Goal: Task Accomplishment & Management: Manage account settings

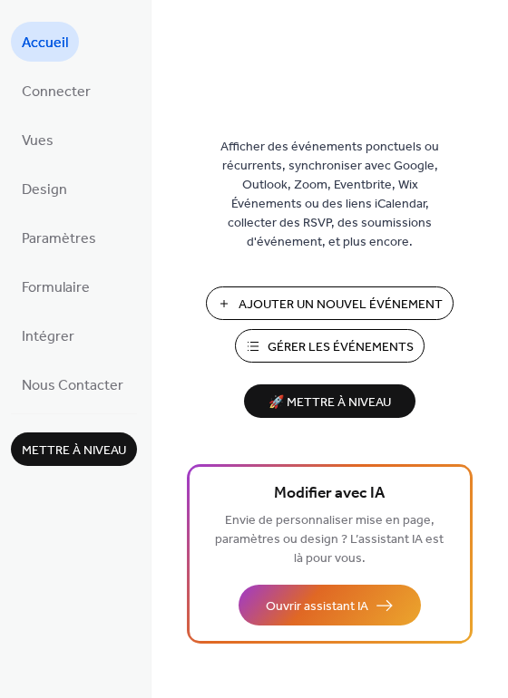
click at [296, 299] on span "Ajouter Un Nouvel Événement" at bounding box center [340, 305] width 204 height 19
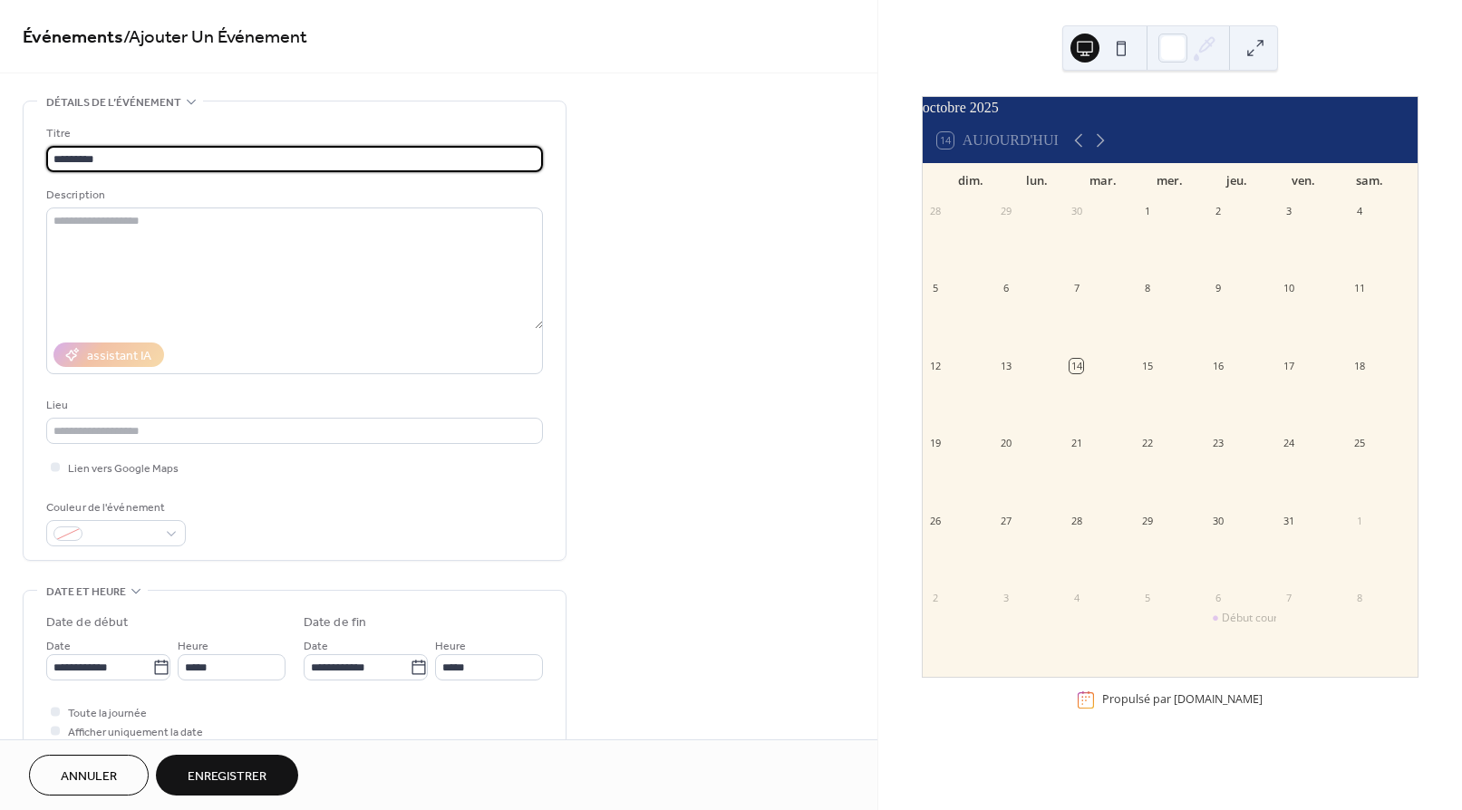
type input "**********"
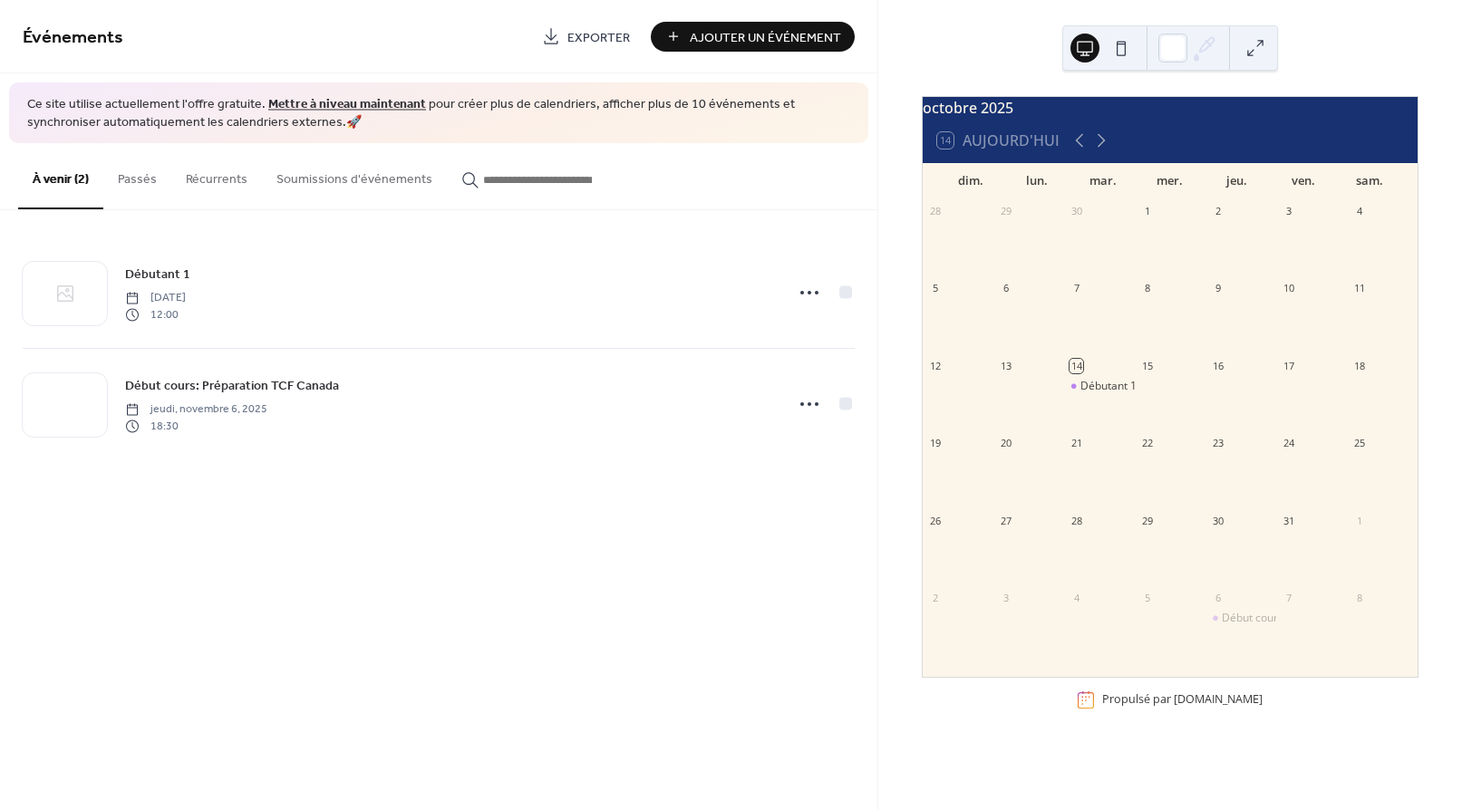
click at [1095, 378] on div "14" at bounding box center [1099, 366] width 71 height 24
click at [1111, 394] on div "Débutant 1" at bounding box center [1109, 386] width 56 height 15
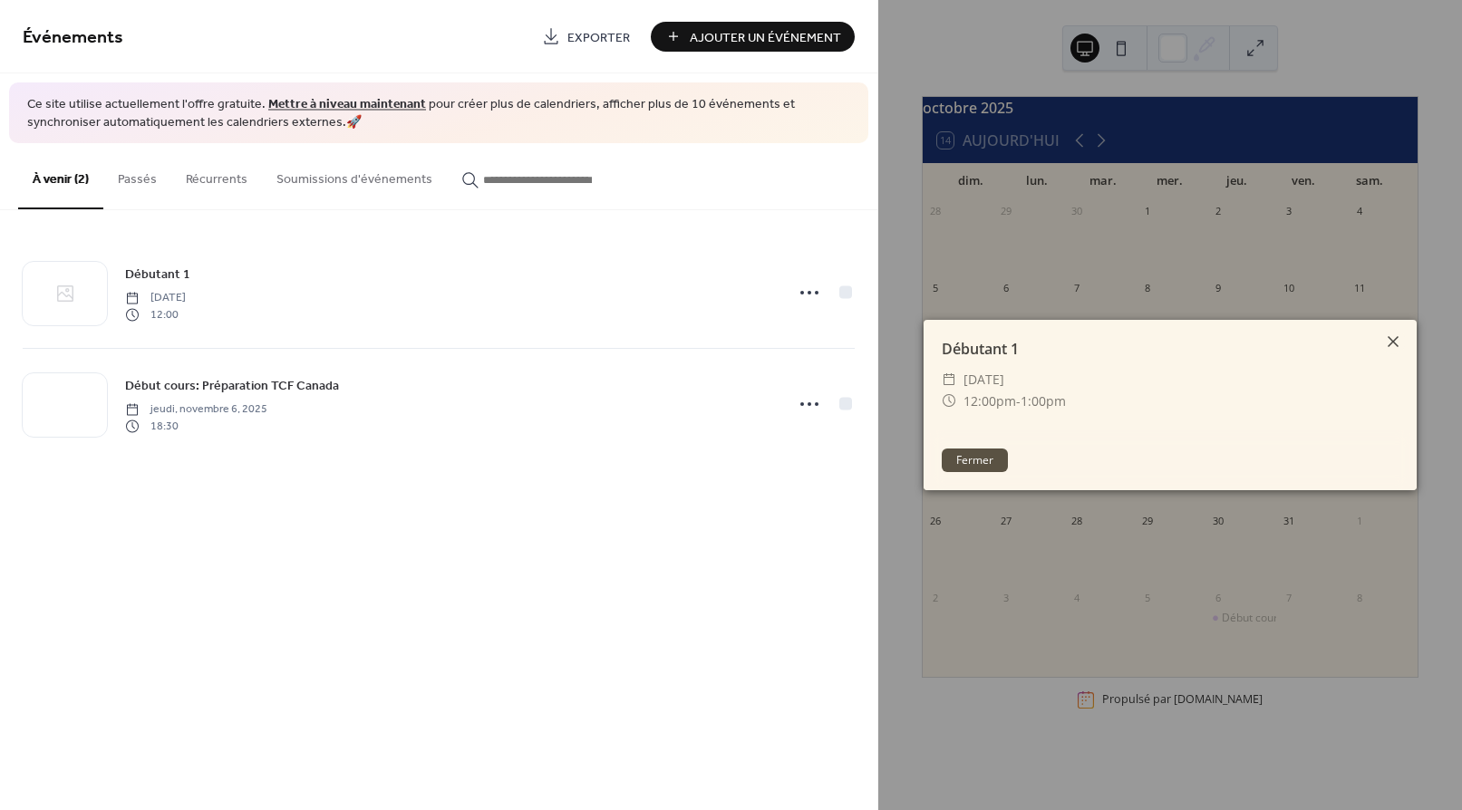
click at [1390, 337] on icon at bounding box center [1393, 342] width 22 height 22
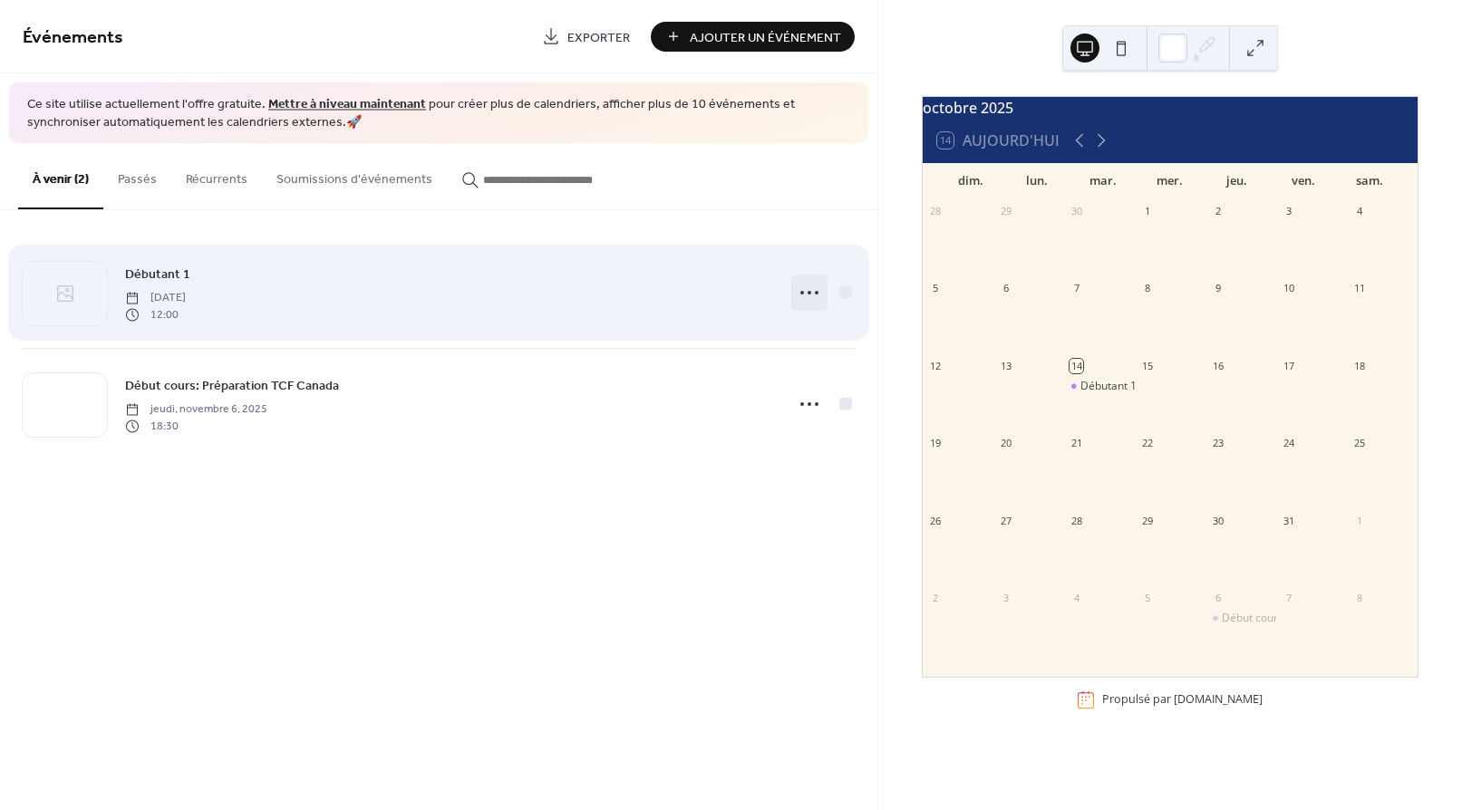
click at [804, 286] on icon at bounding box center [809, 292] width 29 height 29
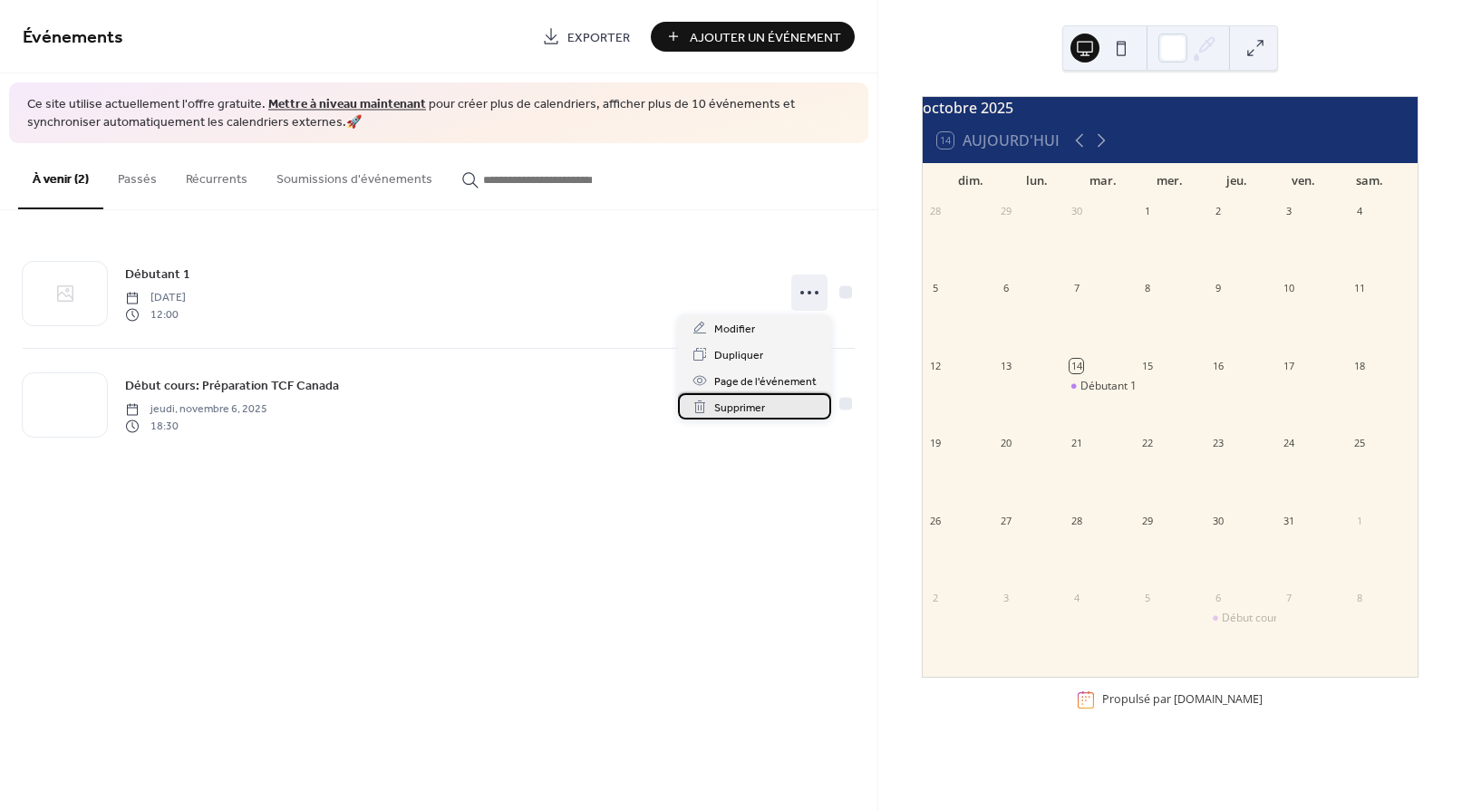
click at [742, 405] on span "Supprimer" at bounding box center [739, 408] width 51 height 19
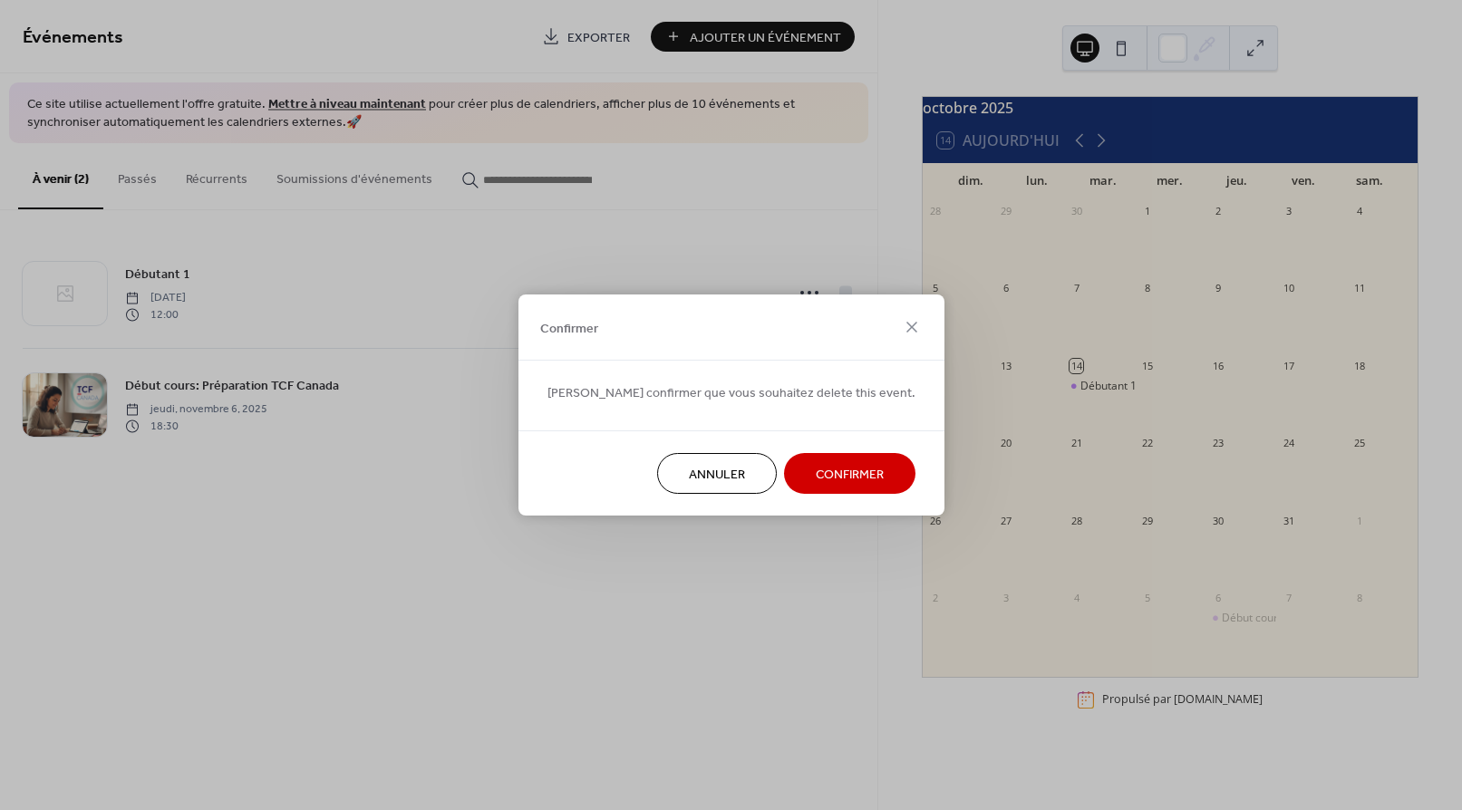
click at [816, 473] on span "Confirmer" at bounding box center [850, 475] width 68 height 19
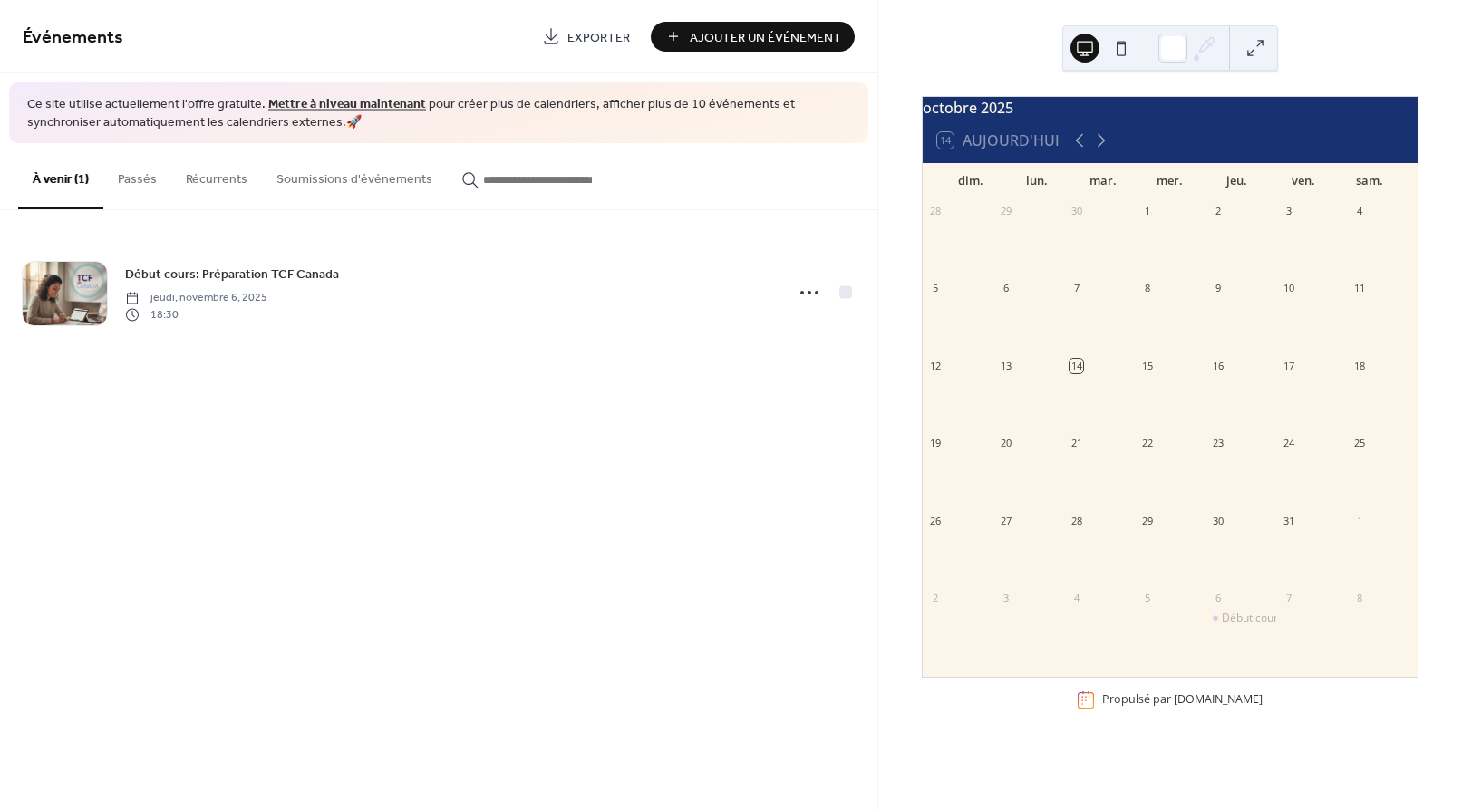
click at [1077, 528] on div "28" at bounding box center [1077, 521] width 14 height 14
click at [1092, 533] on div "28" at bounding box center [1099, 521] width 71 height 24
click at [1103, 150] on icon at bounding box center [1102, 141] width 22 height 22
click at [1075, 148] on icon at bounding box center [1080, 141] width 22 height 22
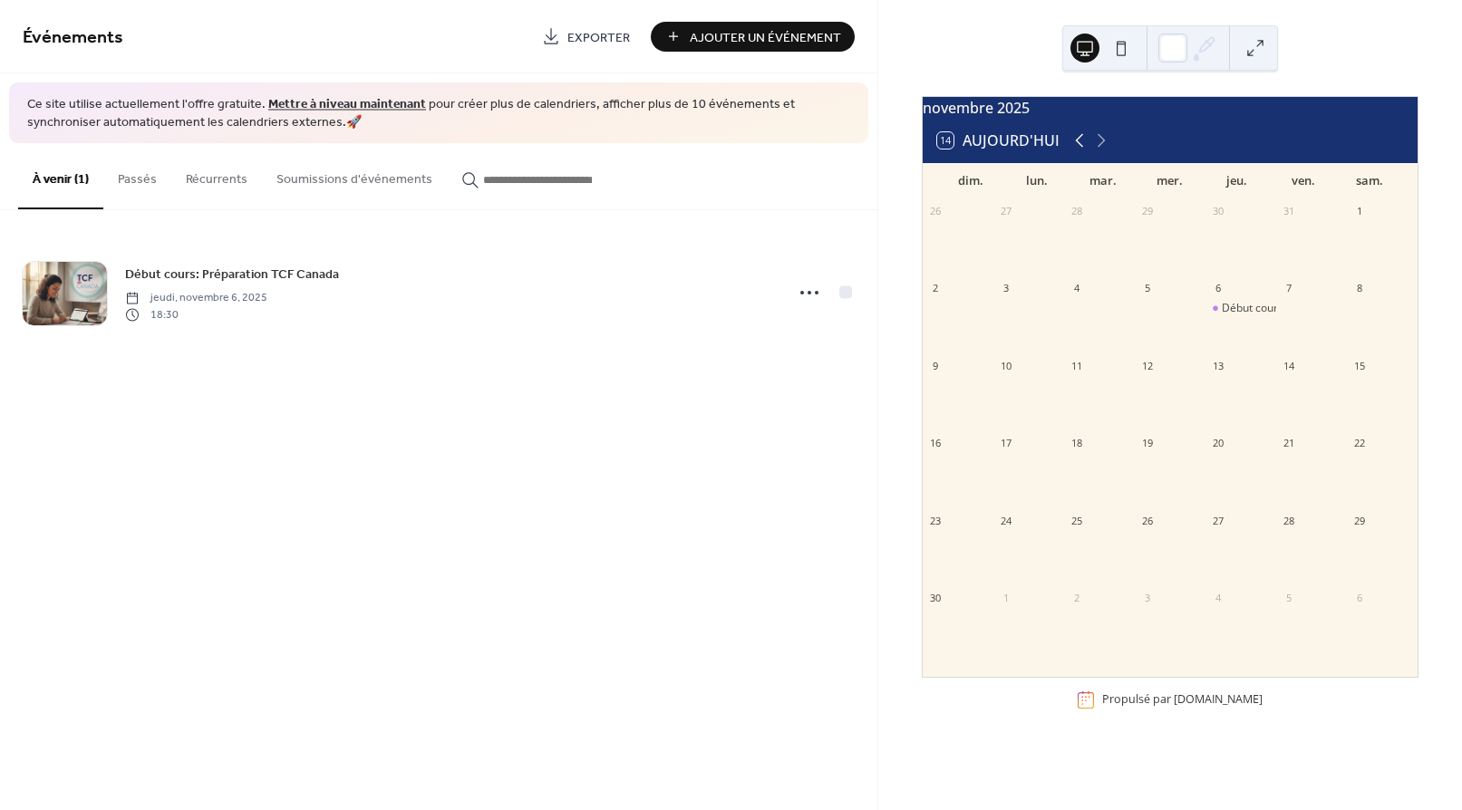
click at [1075, 148] on icon at bounding box center [1080, 141] width 22 height 22
click at [941, 148] on div "14 Aujourd'hui" at bounding box center [998, 140] width 122 height 16
click at [1015, 149] on div "14 Aujourd'hui" at bounding box center [998, 140] width 122 height 16
click at [980, 148] on div "14 Aujourd'hui" at bounding box center [998, 140] width 122 height 16
click at [1145, 528] on div "29" at bounding box center [1147, 521] width 14 height 14
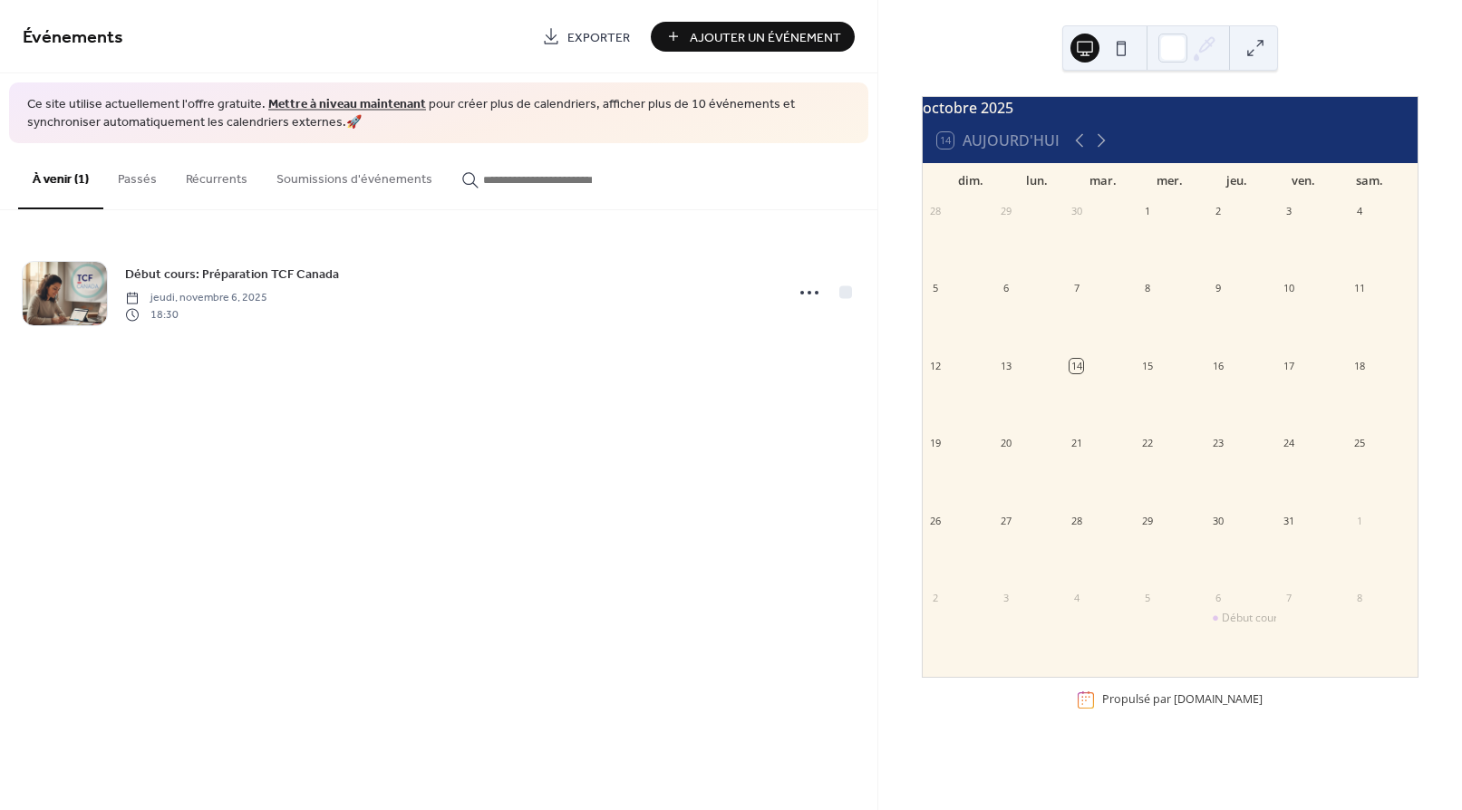
click at [1145, 528] on div "29" at bounding box center [1147, 521] width 14 height 14
click at [1081, 528] on div "28" at bounding box center [1077, 521] width 14 height 14
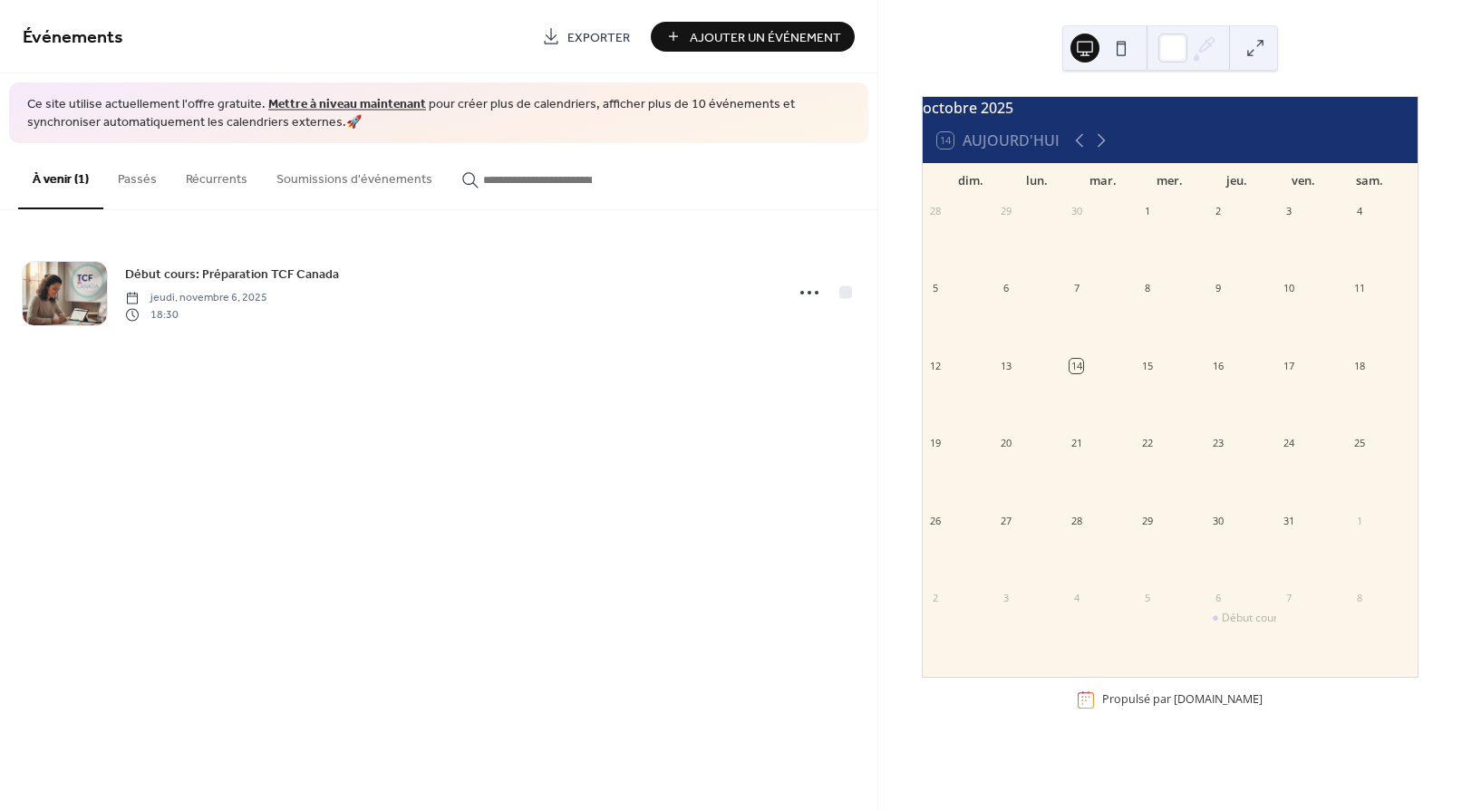
click at [1081, 528] on div "28" at bounding box center [1077, 521] width 14 height 14
click at [1013, 528] on div "27" at bounding box center [1006, 521] width 14 height 14
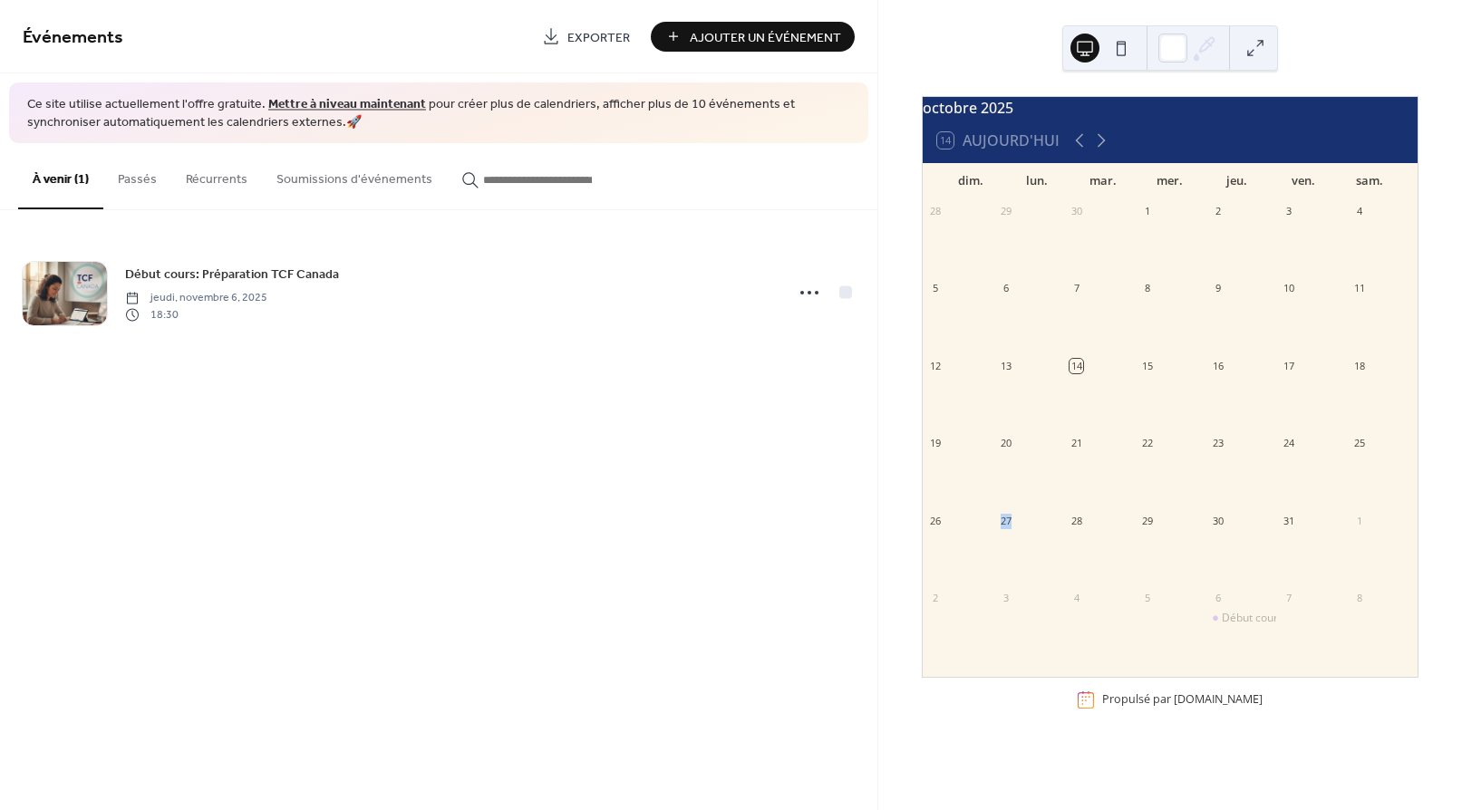
click at [1013, 528] on div "27" at bounding box center [1006, 521] width 14 height 14
click at [738, 36] on span "Ajouter Un Événement" at bounding box center [765, 37] width 151 height 19
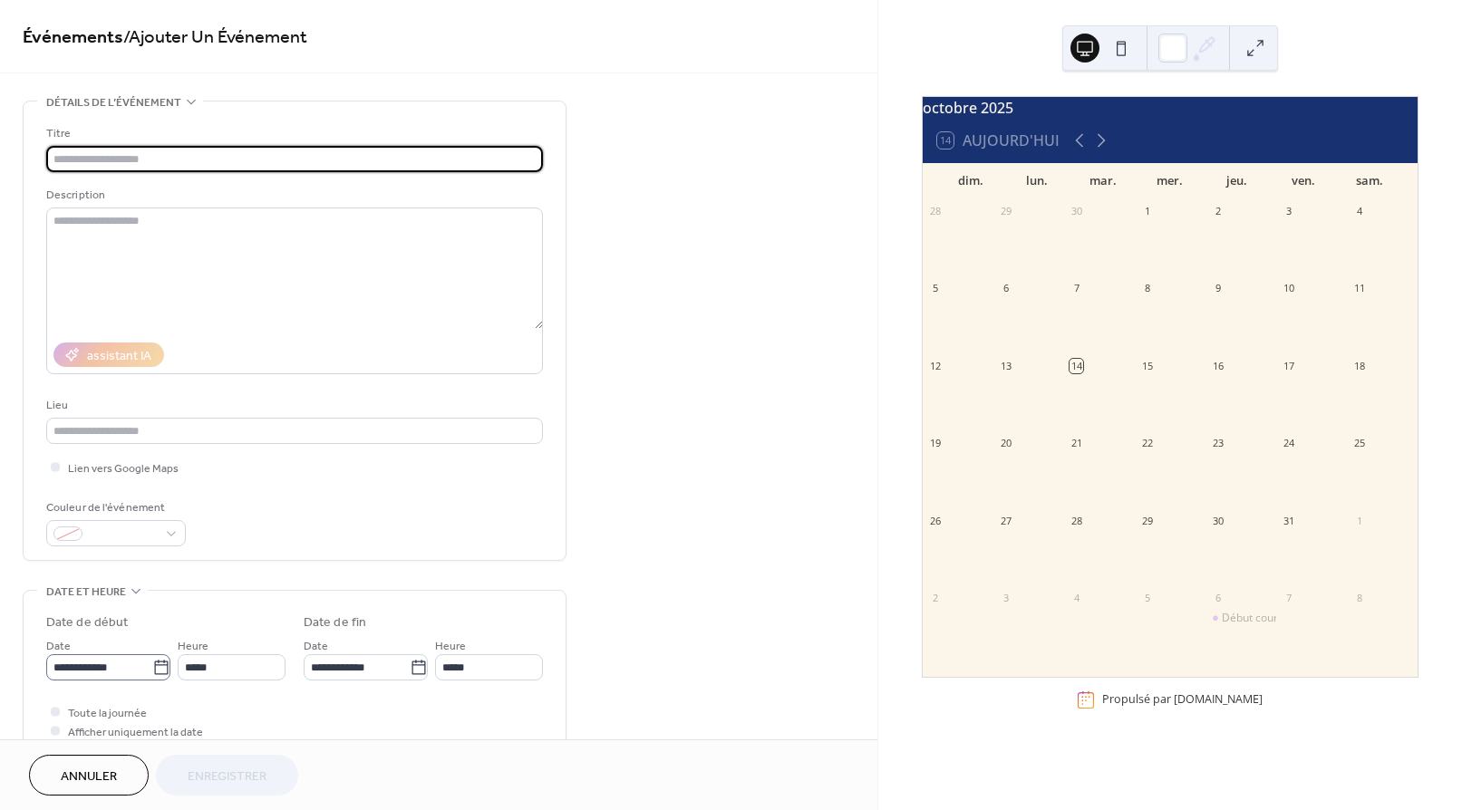
click at [154, 667] on icon at bounding box center [161, 668] width 18 height 18
click at [152, 667] on input "**********" at bounding box center [99, 667] width 106 height 26
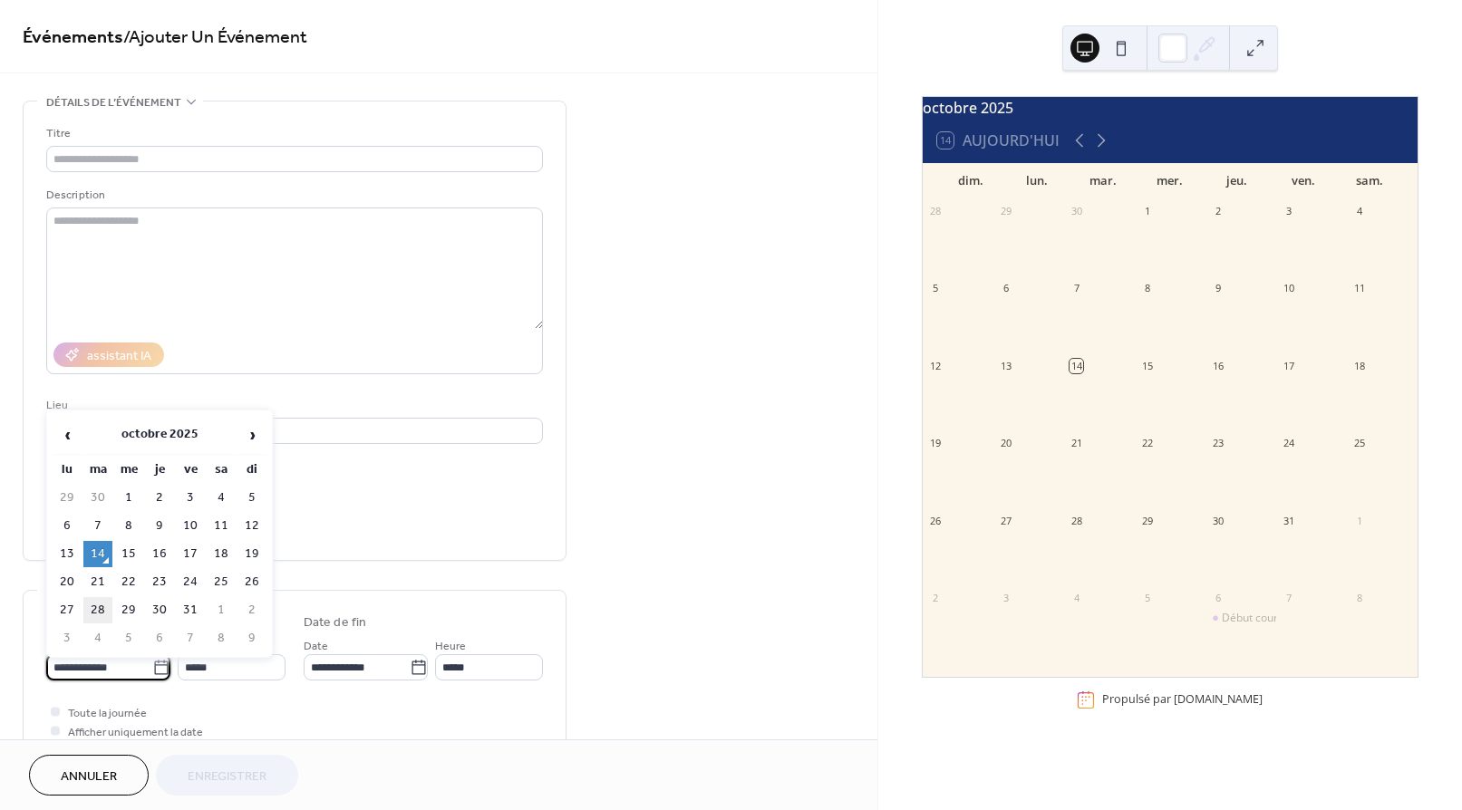
click at [100, 606] on td "28" at bounding box center [97, 610] width 29 height 26
type input "**********"
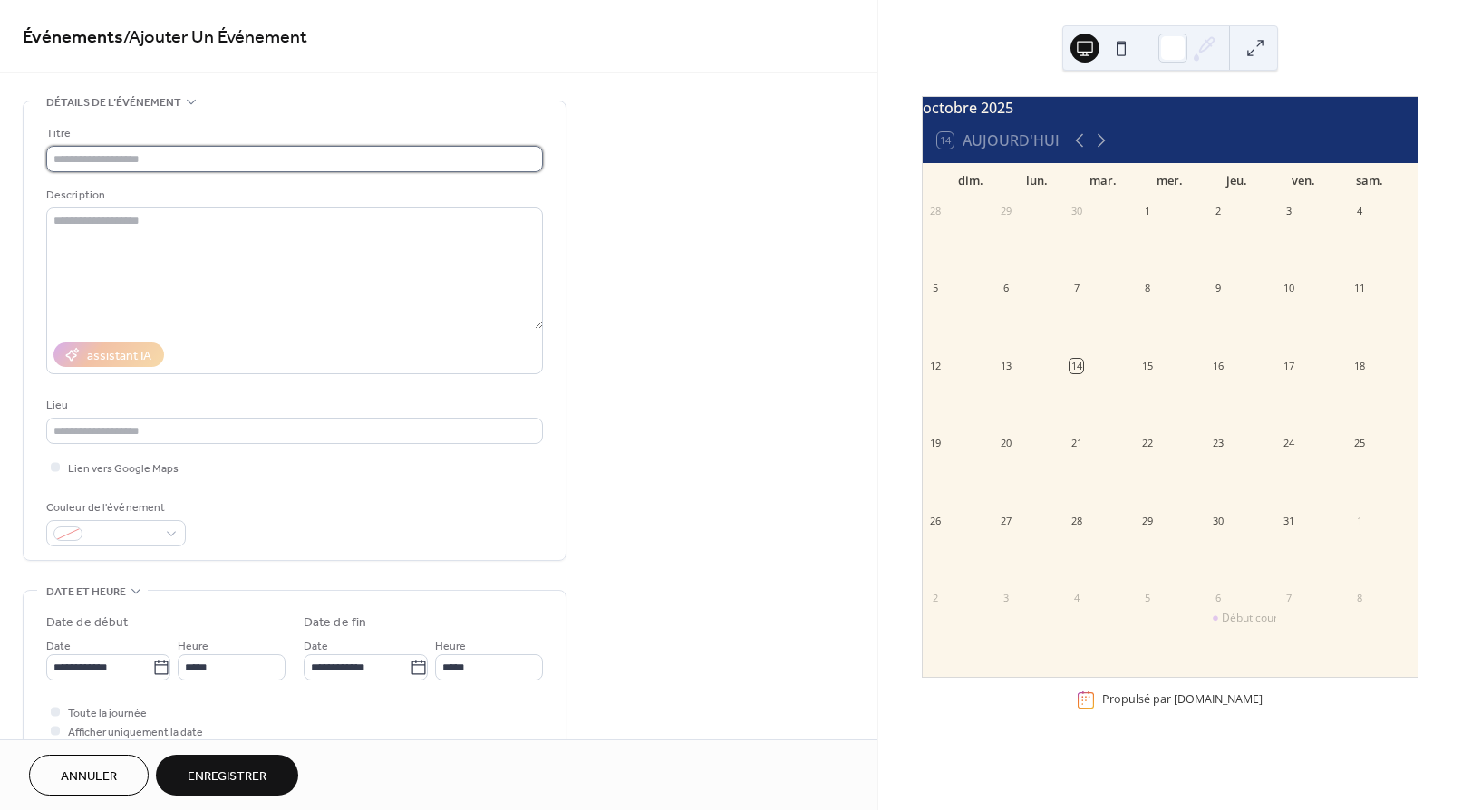
click at [87, 154] on input "text" at bounding box center [294, 159] width 497 height 26
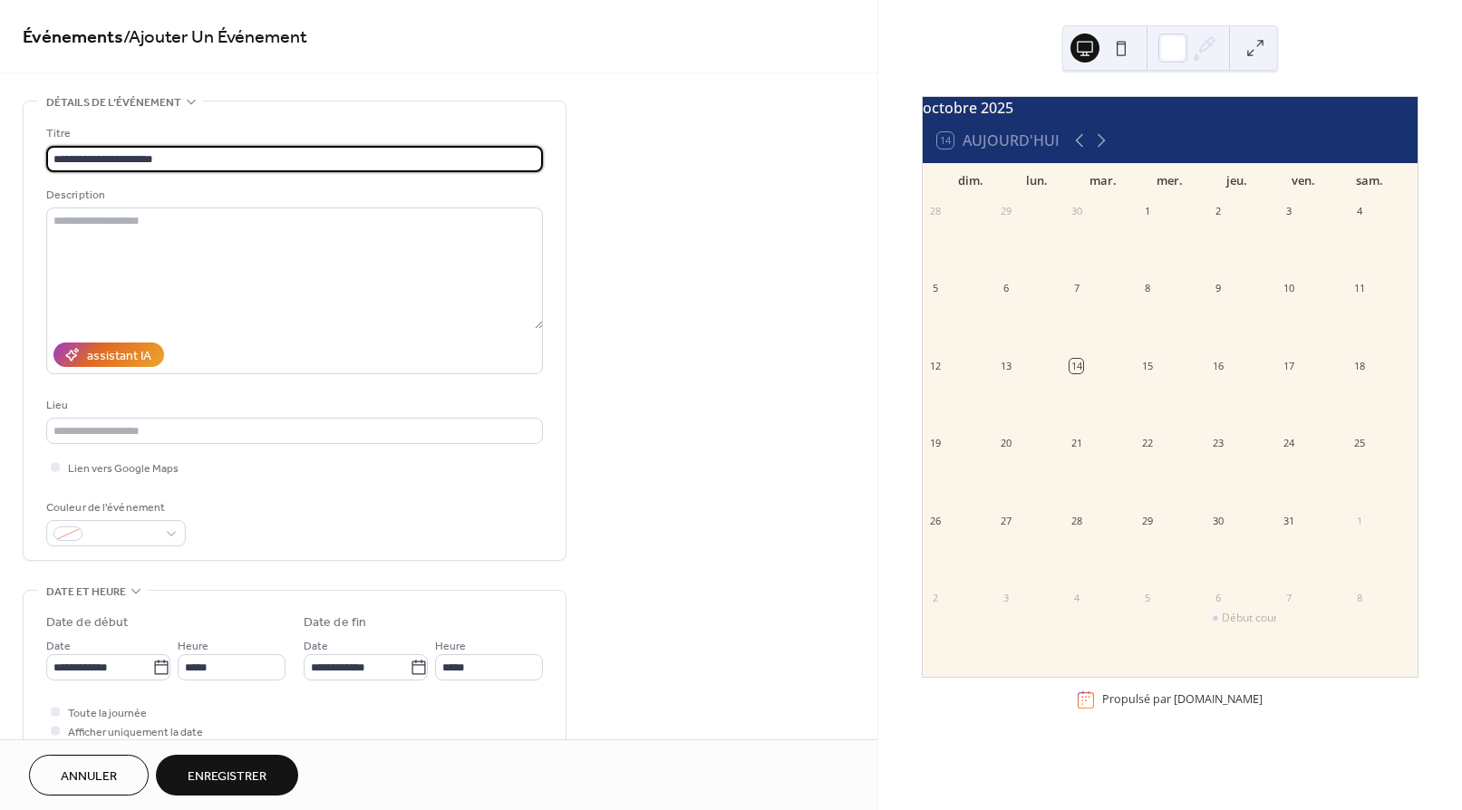
type input "**********"
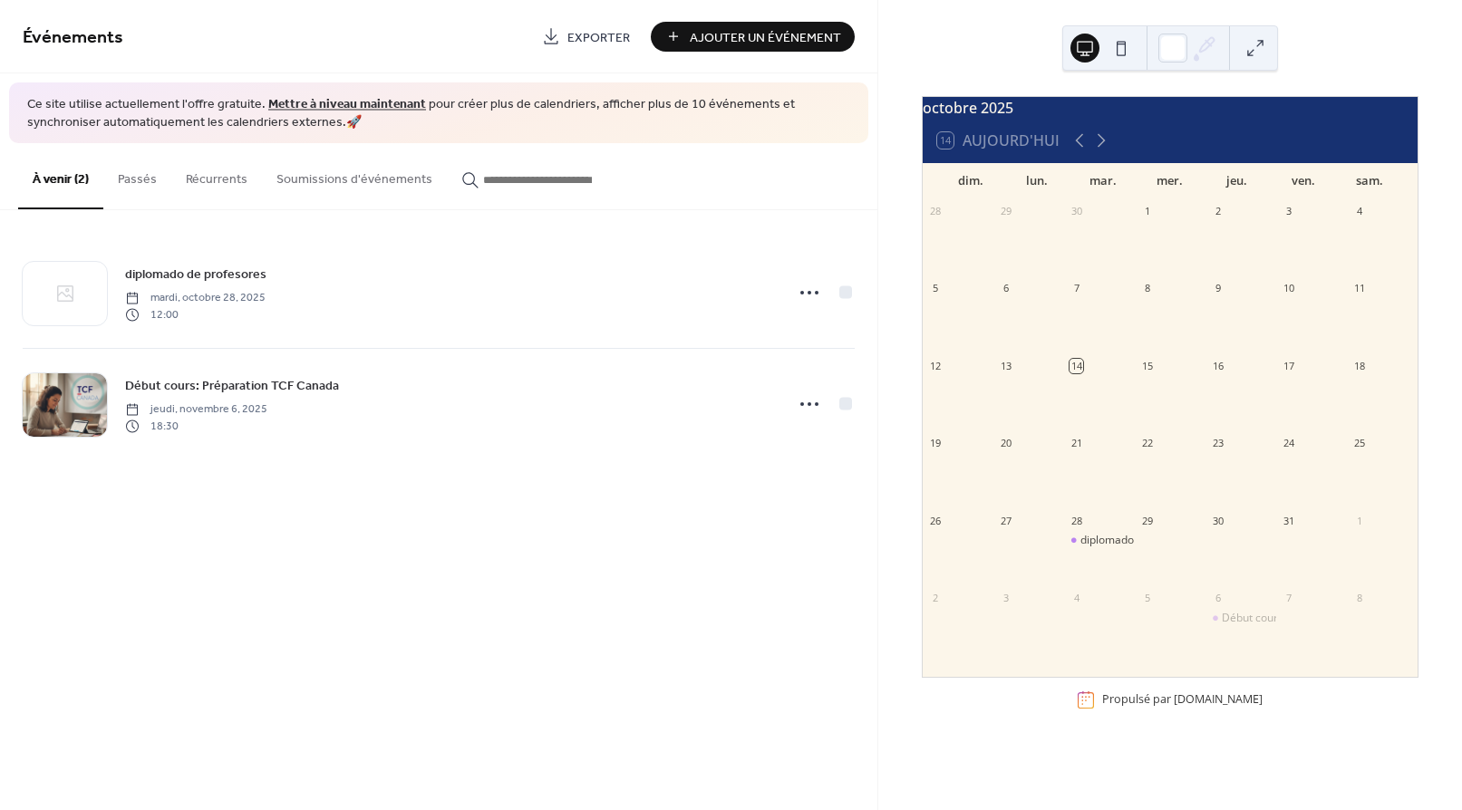
click at [419, 544] on div "Événements Exporter Ajouter Un Événement Ce site utilise actuellement l'offre g…" at bounding box center [438, 405] width 877 height 810
click at [658, 609] on div "Événements Exporter Ajouter Un Événement Ce site utilise actuellement l'offre g…" at bounding box center [438, 405] width 877 height 810
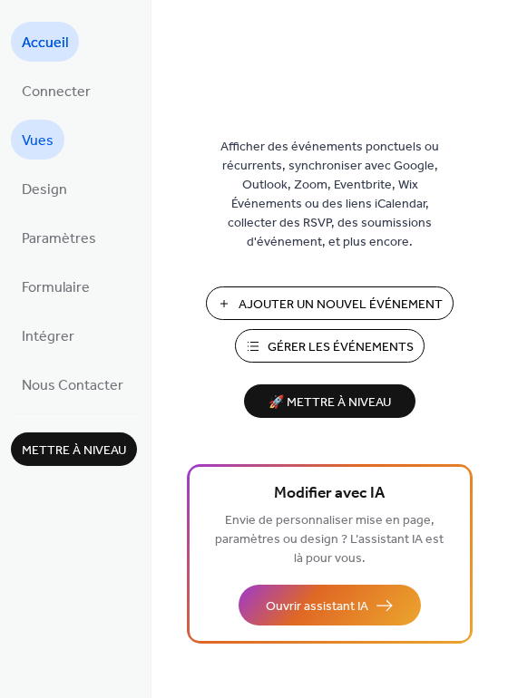
click at [39, 139] on span "Vues" at bounding box center [38, 141] width 32 height 29
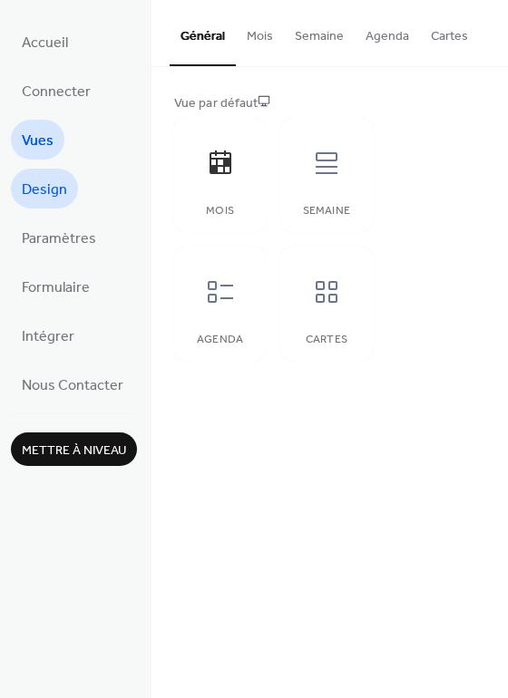
click at [43, 187] on span "Design" at bounding box center [44, 190] width 45 height 29
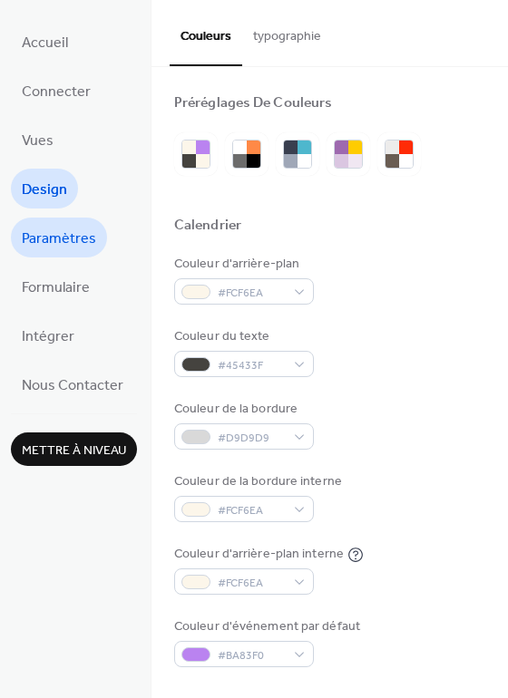
click at [65, 238] on span "Paramètres" at bounding box center [59, 239] width 74 height 29
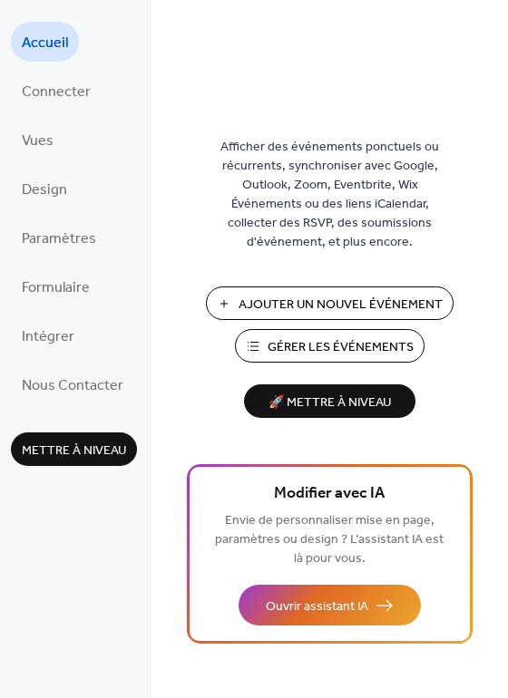
click at [343, 301] on span "Ajouter Un Nouvel Événement" at bounding box center [340, 305] width 204 height 19
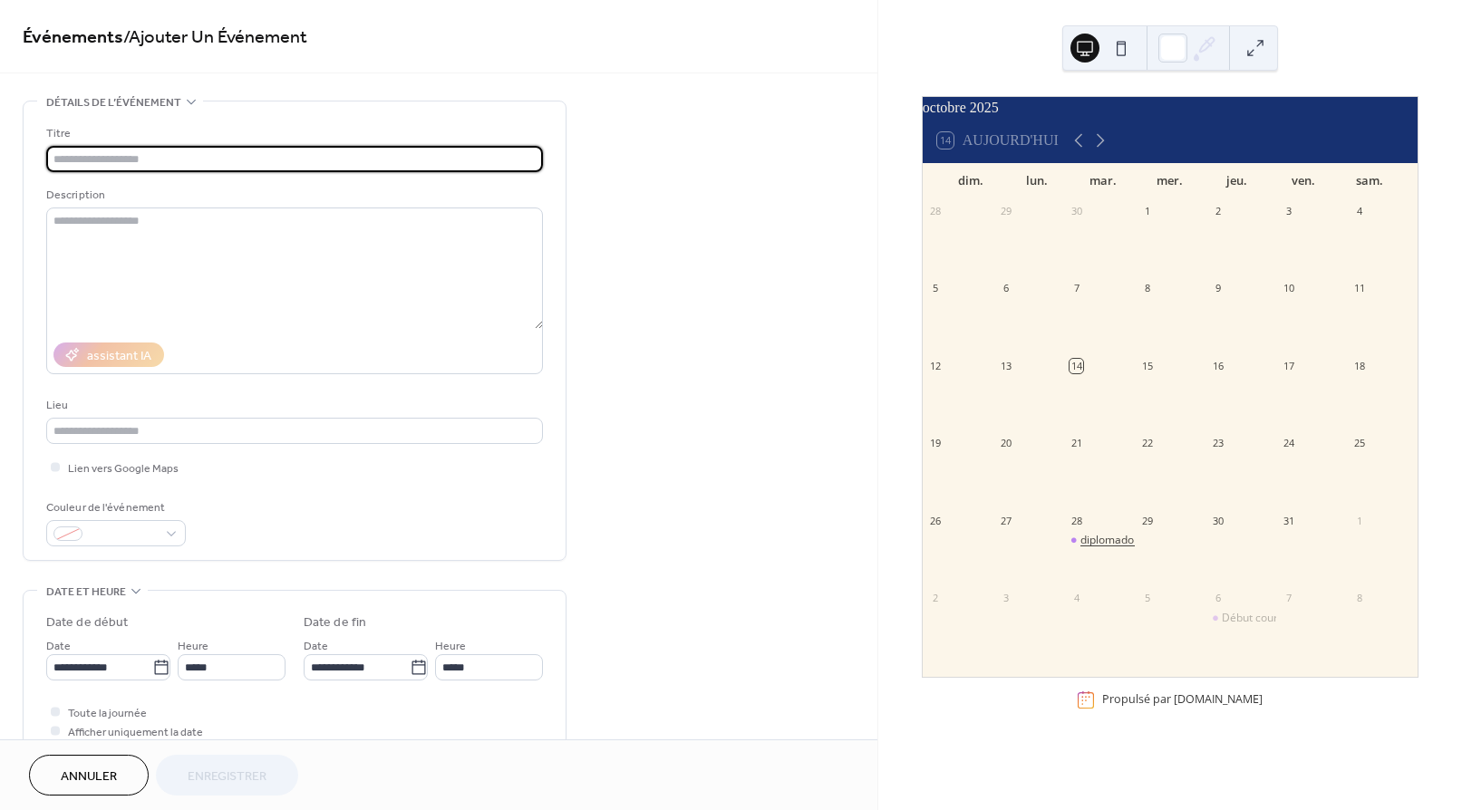
click at [1098, 547] on div "diplomado de profesores" at bounding box center [1144, 540] width 127 height 15
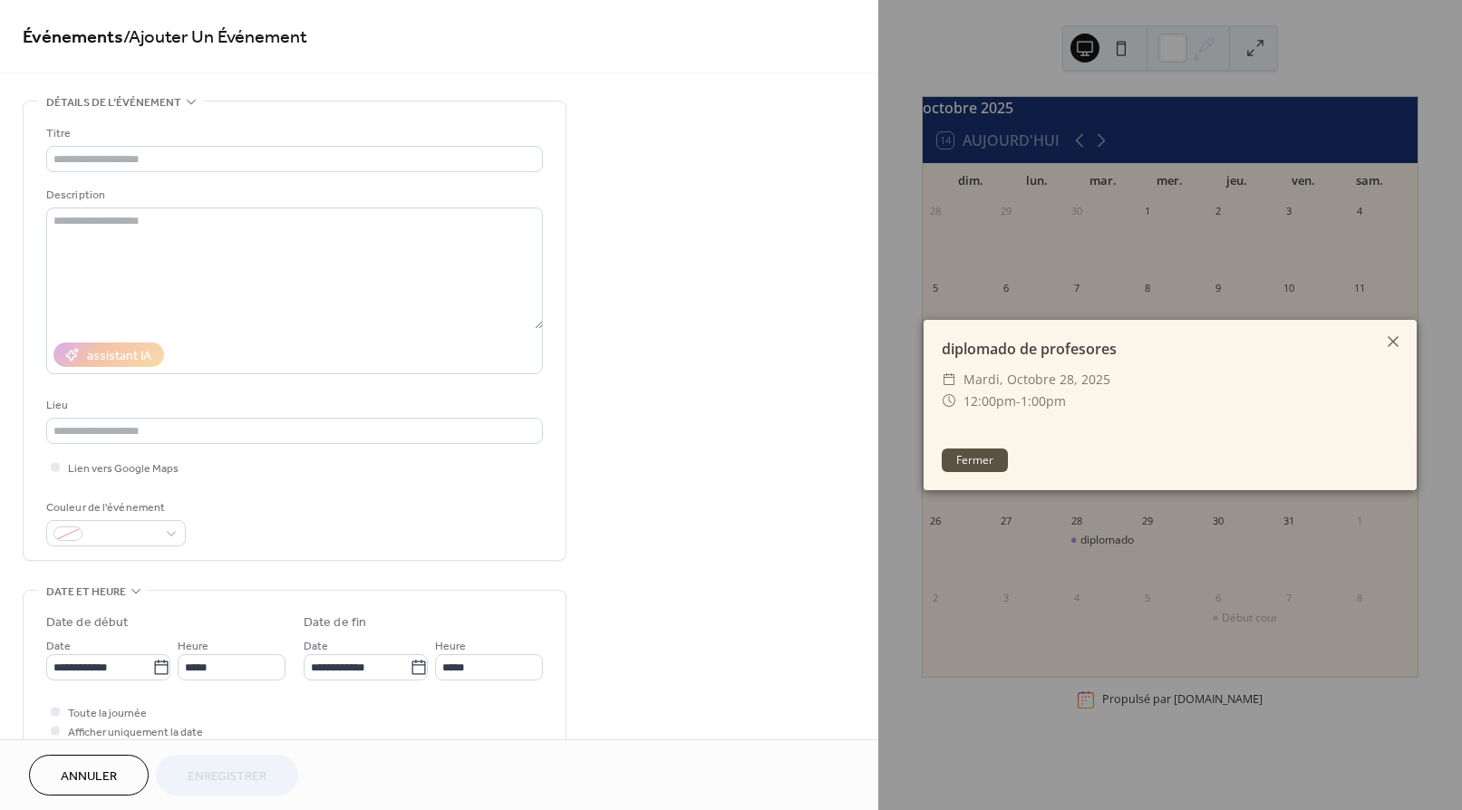
click at [966, 447] on div "Fermer" at bounding box center [1170, 460] width 493 height 61
click at [973, 460] on button "Fermer" at bounding box center [975, 461] width 66 height 24
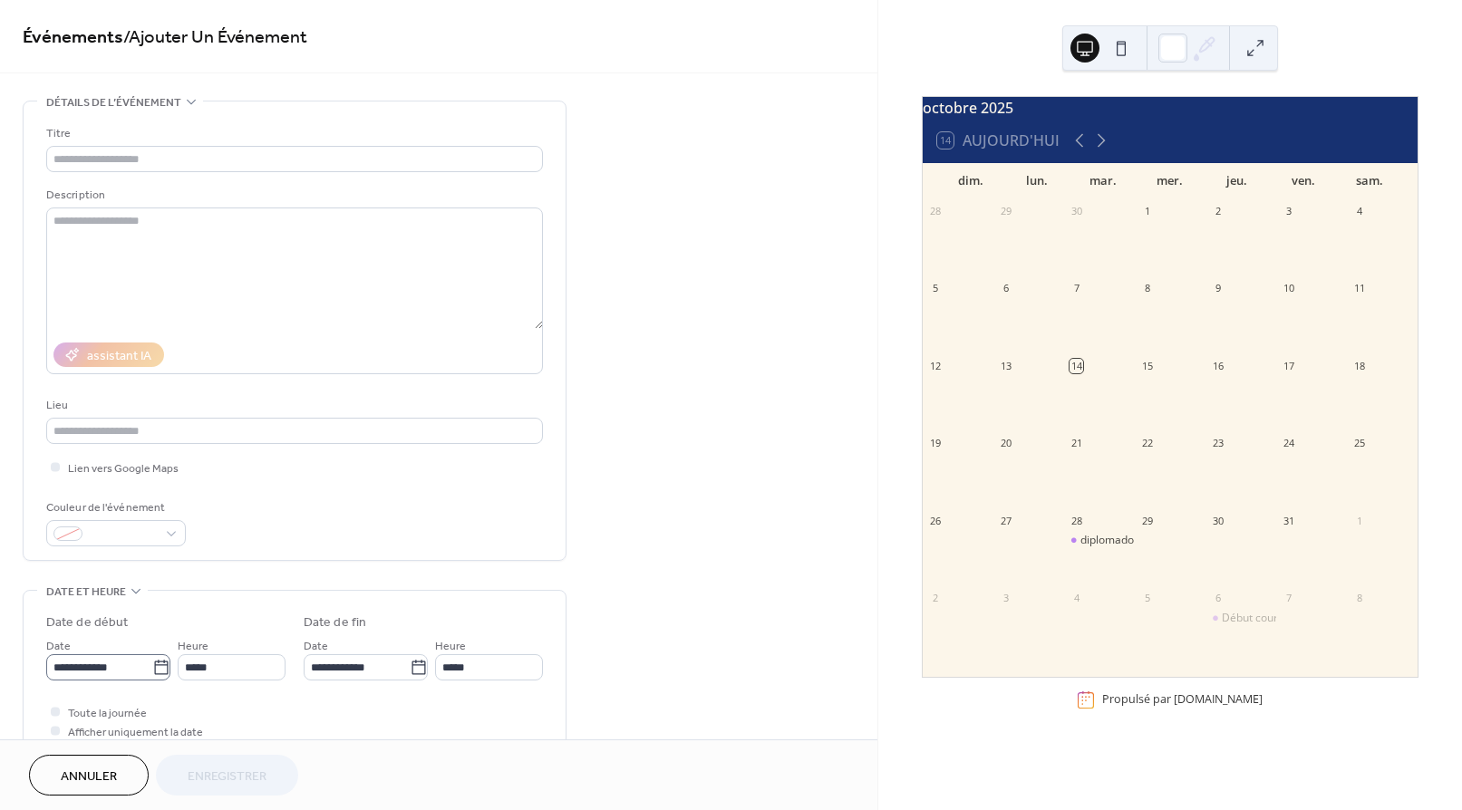
click at [152, 667] on icon at bounding box center [161, 668] width 18 height 18
click at [152, 667] on input "**********" at bounding box center [99, 667] width 106 height 26
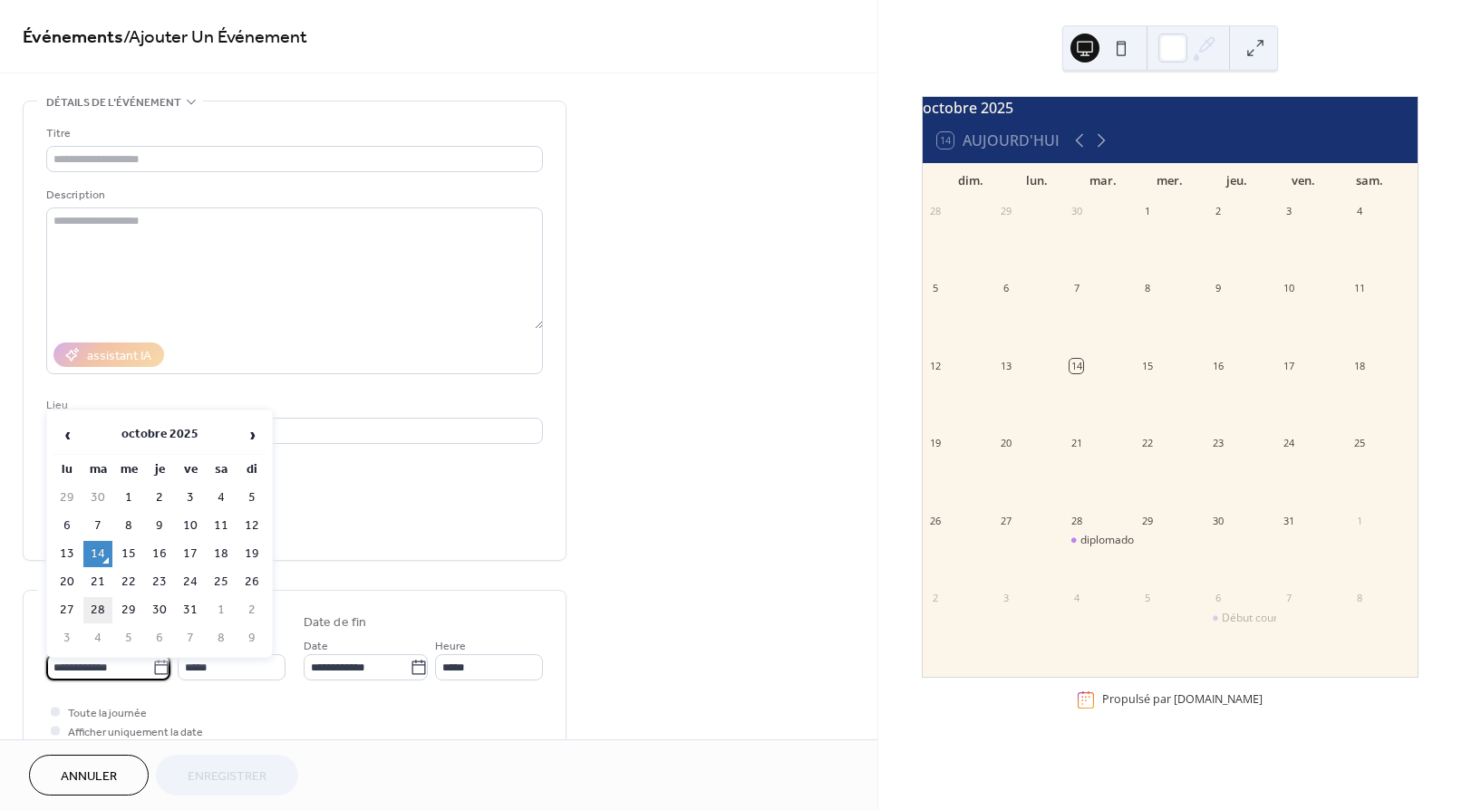
click at [101, 606] on td "28" at bounding box center [97, 610] width 29 height 26
type input "**********"
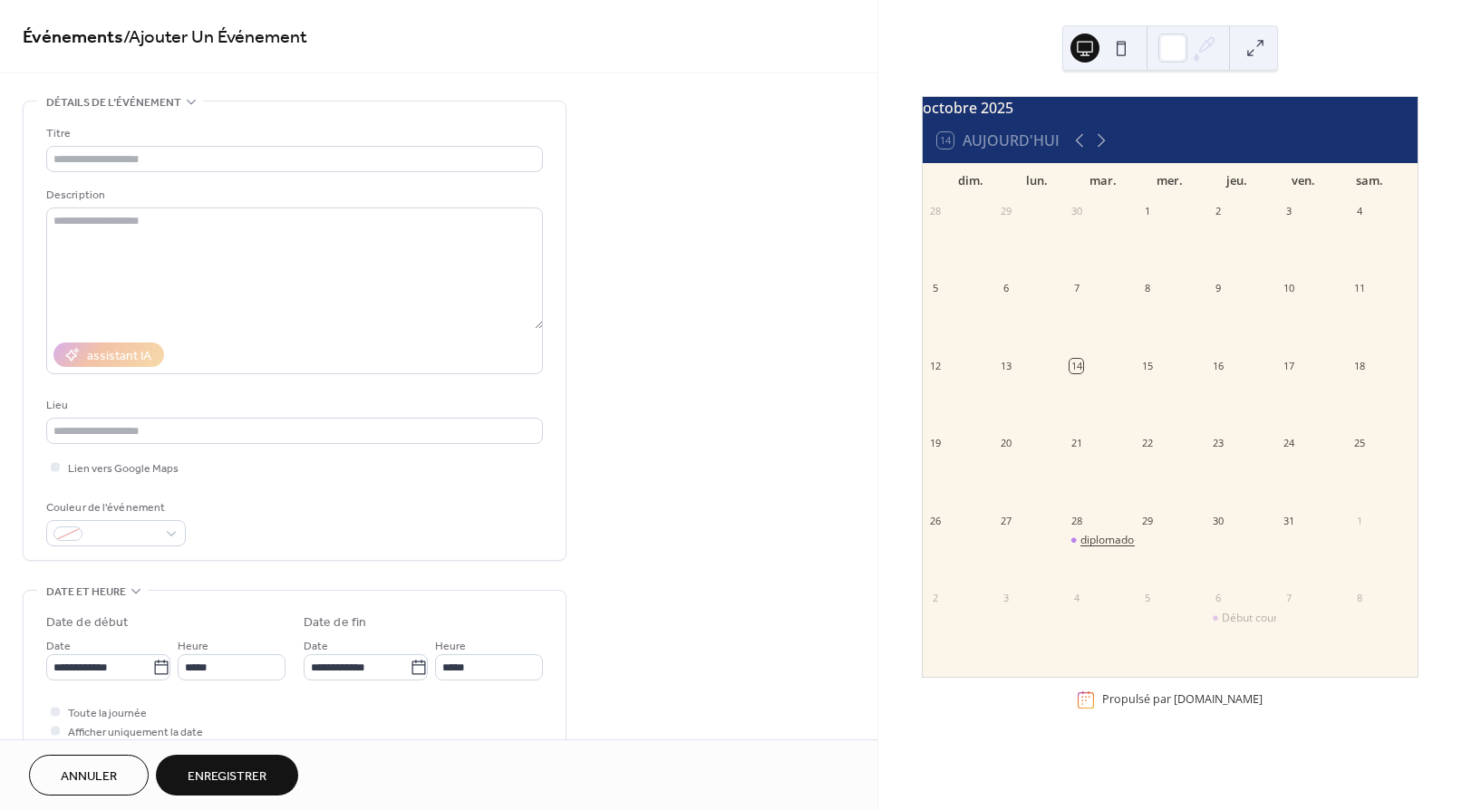
click at [1100, 548] on div "diplomado de profesores" at bounding box center [1144, 540] width 127 height 15
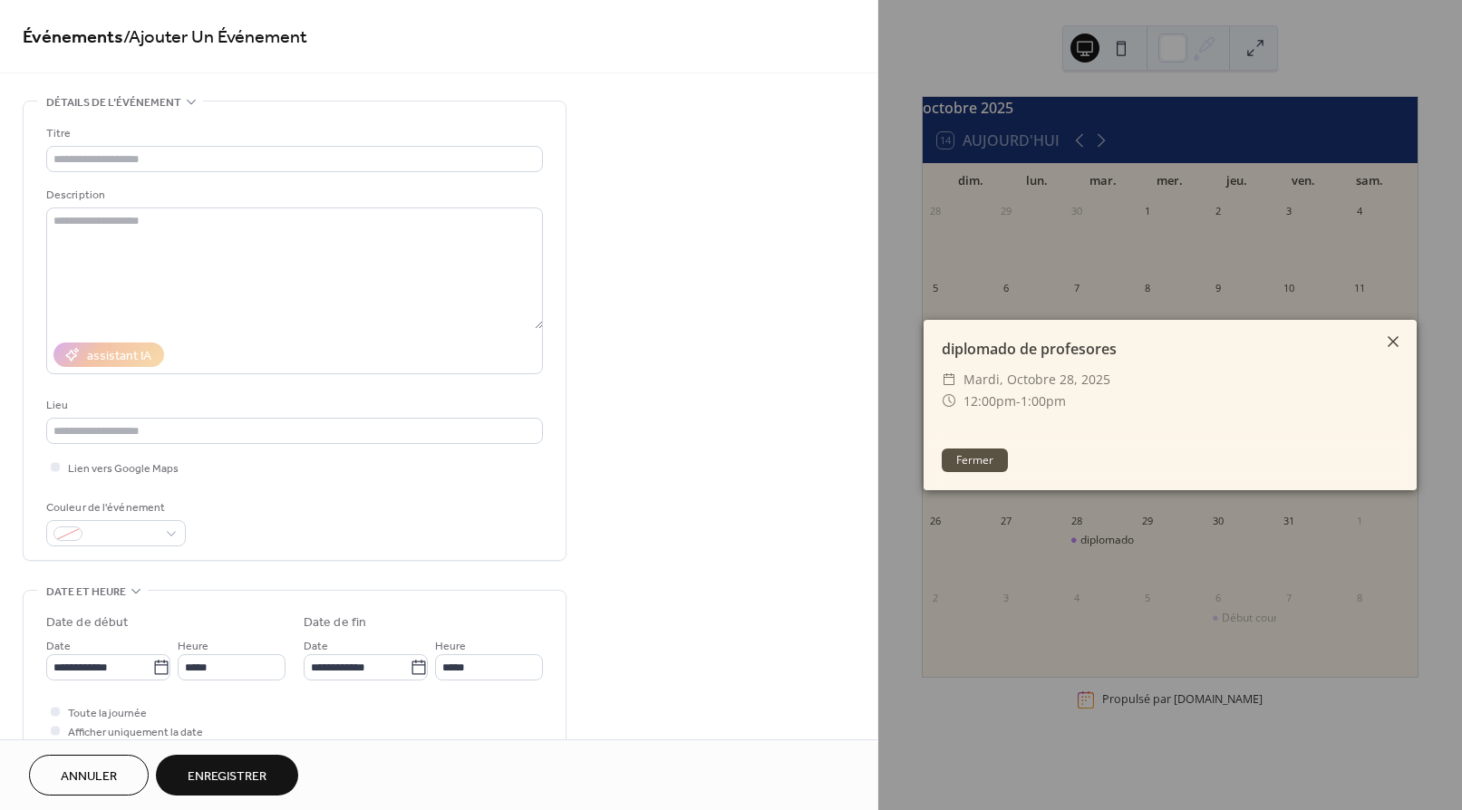
click at [1389, 344] on icon at bounding box center [1393, 342] width 22 height 22
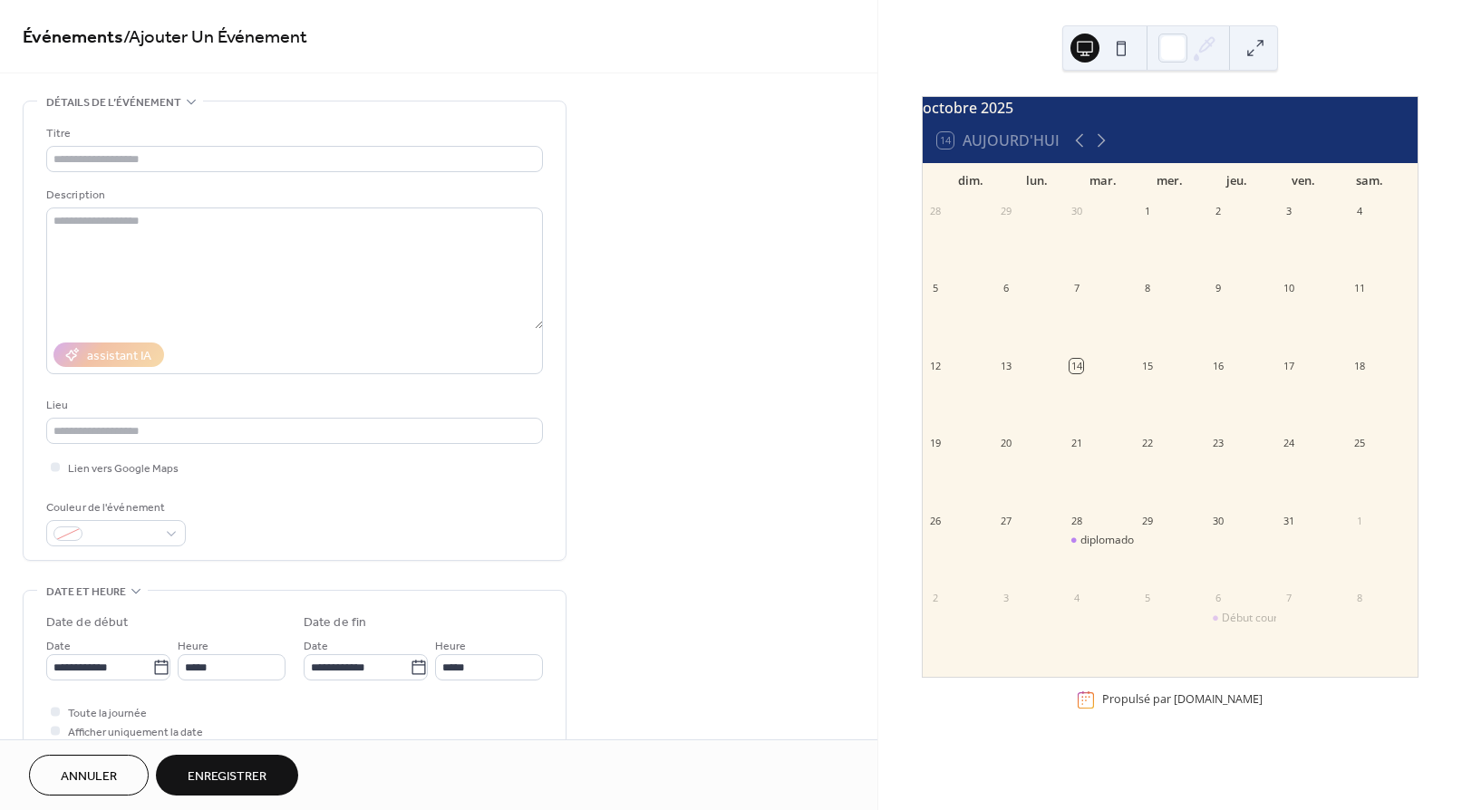
click at [101, 773] on span "Annuler" at bounding box center [89, 777] width 56 height 19
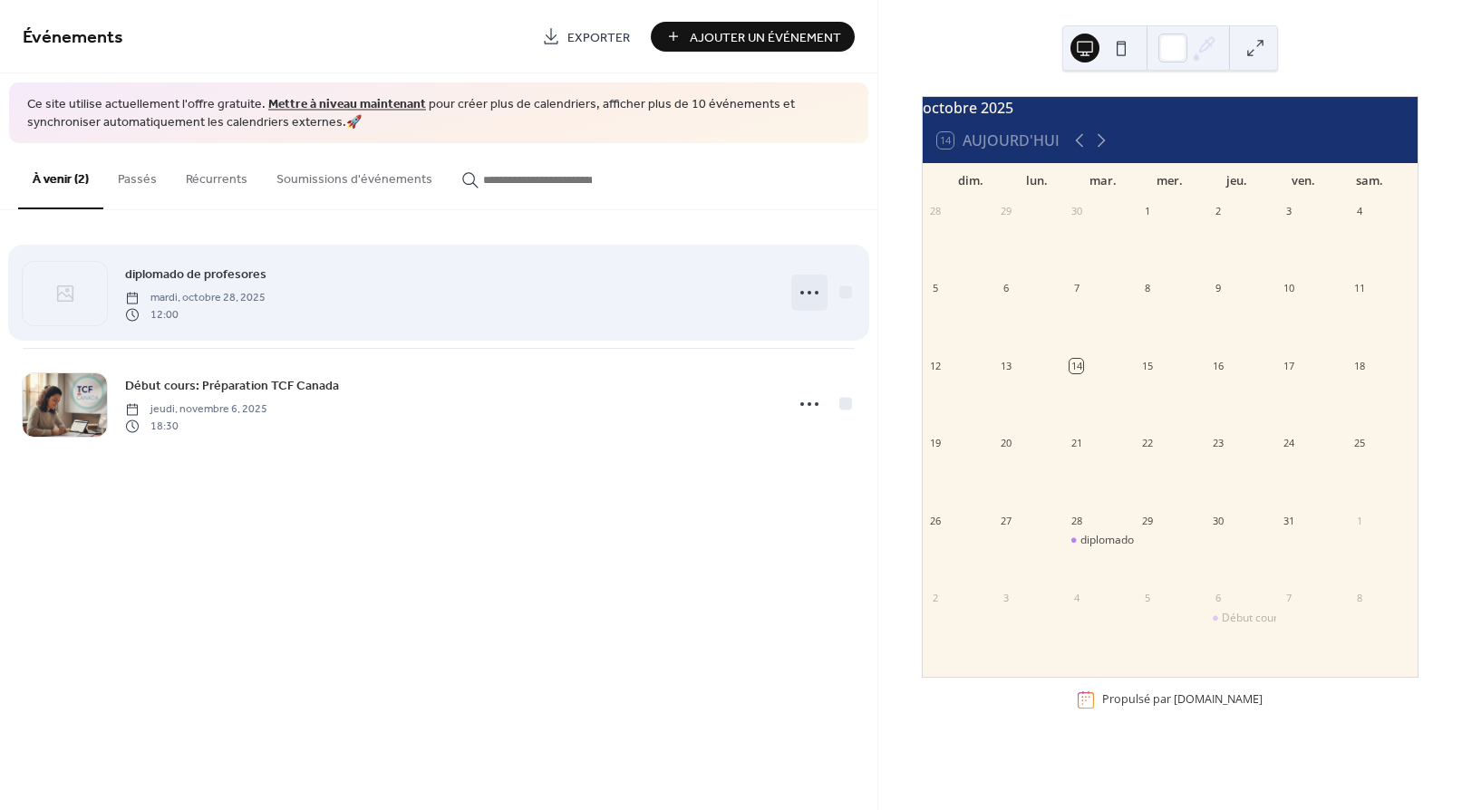
click at [807, 292] on icon at bounding box center [809, 292] width 29 height 29
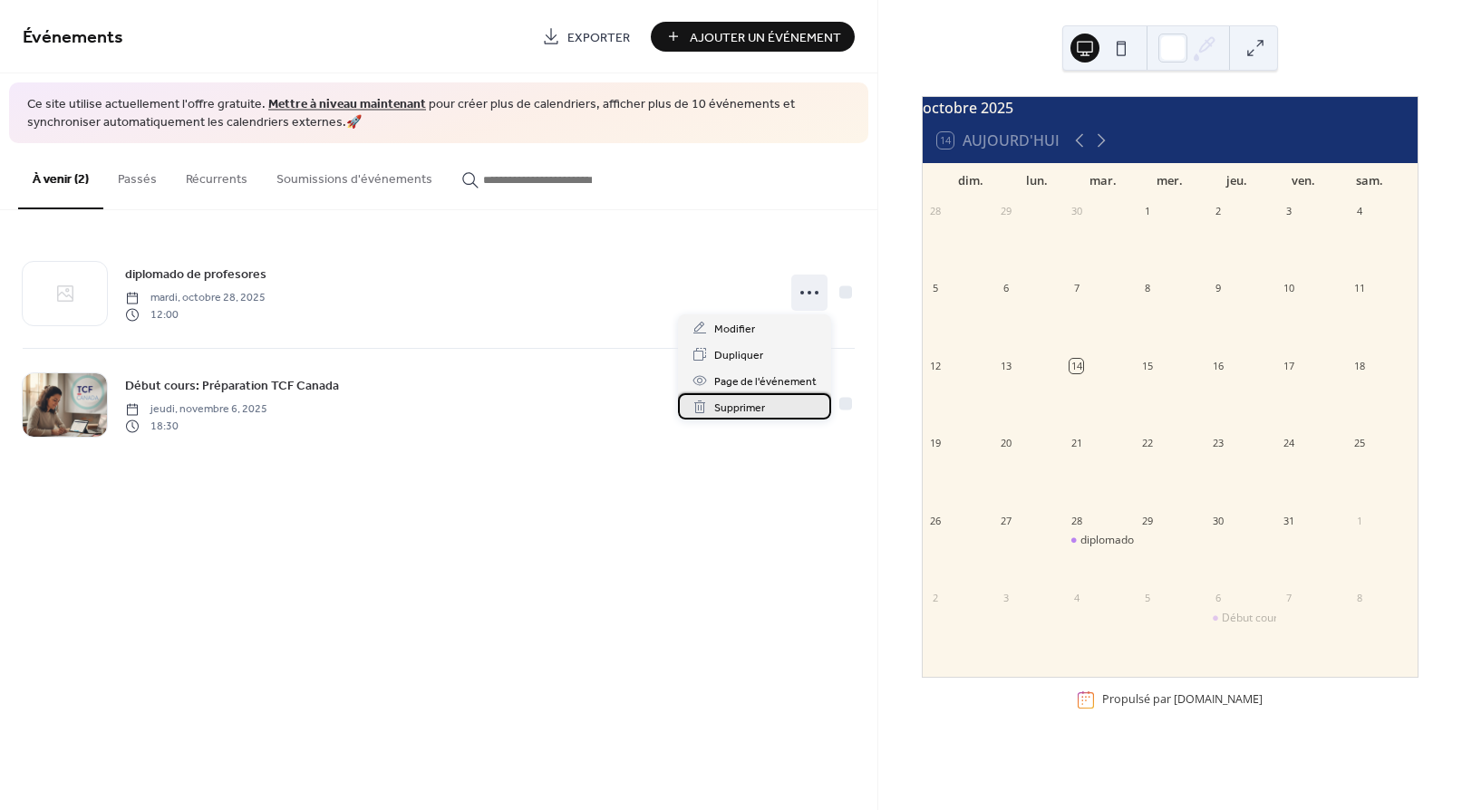
click at [746, 404] on span "Supprimer" at bounding box center [739, 408] width 51 height 19
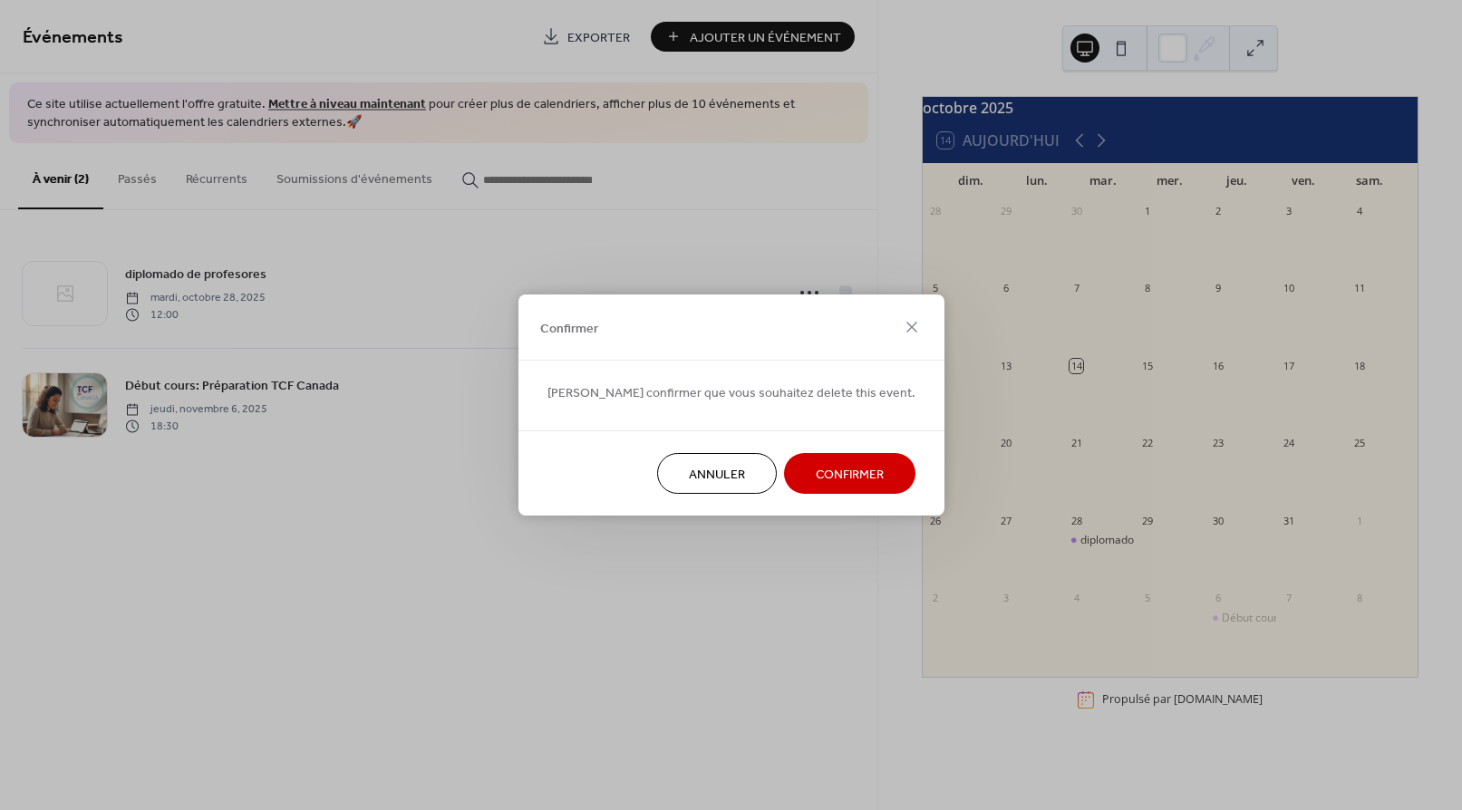
click at [820, 472] on span "Confirmer" at bounding box center [850, 475] width 68 height 19
